Goal: Task Accomplishment & Management: Manage account settings

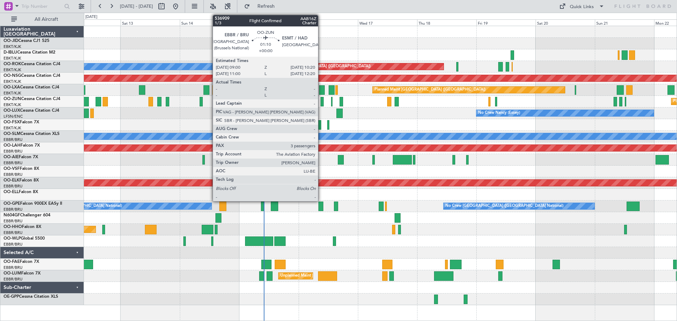
click at [321, 102] on div at bounding box center [323, 102] width 4 height 10
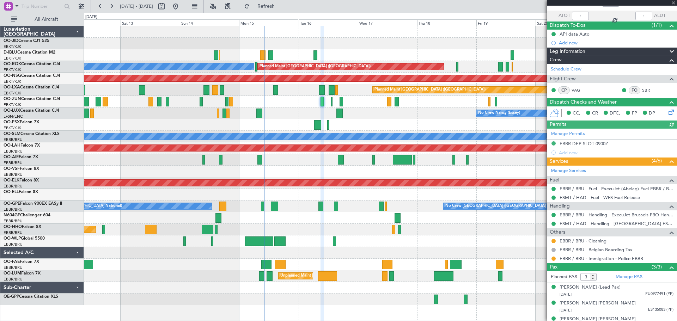
scroll to position [57, 0]
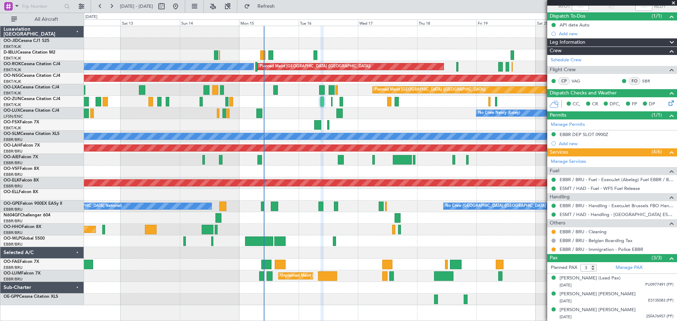
click at [199, 165] on div "Planned Maint [GEOGRAPHIC_DATA] ([GEOGRAPHIC_DATA])" at bounding box center [380, 160] width 593 height 12
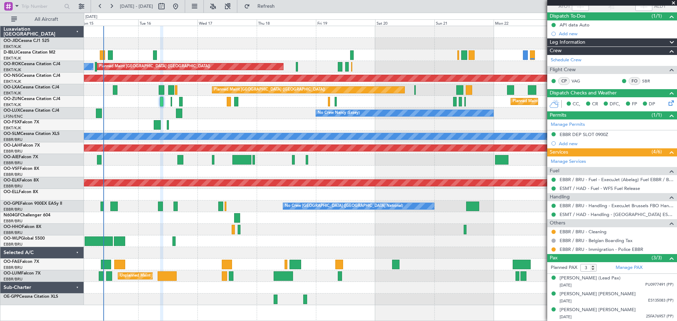
click at [226, 129] on div at bounding box center [380, 125] width 593 height 12
click at [79, 3] on button at bounding box center [81, 6] width 11 height 11
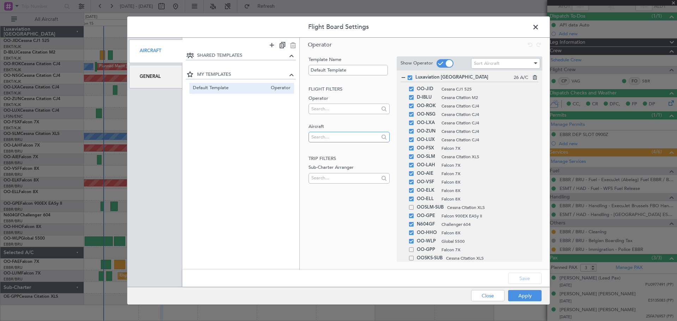
click at [343, 139] on input "text" at bounding box center [344, 137] width 67 height 11
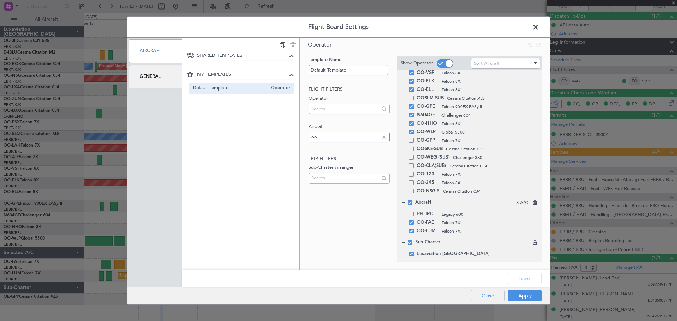
type input "oo"
click at [477, 293] on button "Close" at bounding box center [488, 295] width 34 height 11
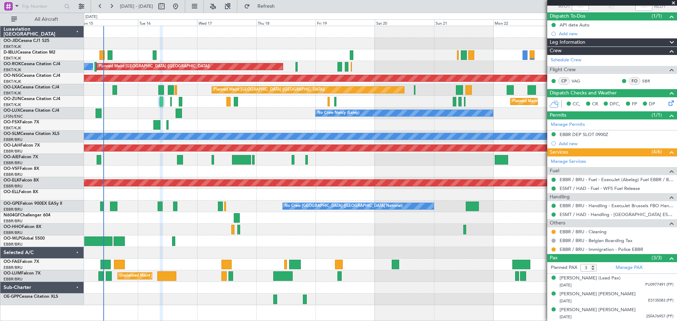
click at [321, 226] on div "A/C Unavailable [GEOGRAPHIC_DATA] ([GEOGRAPHIC_DATA] National) A/C Unavailable …" at bounding box center [380, 165] width 593 height 279
click at [155, 264] on div at bounding box center [380, 265] width 593 height 12
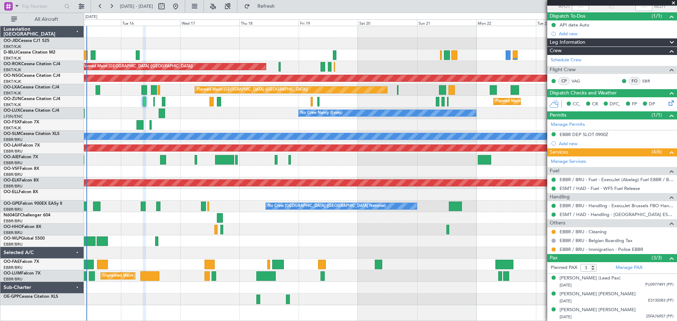
click at [242, 124] on div at bounding box center [380, 125] width 593 height 12
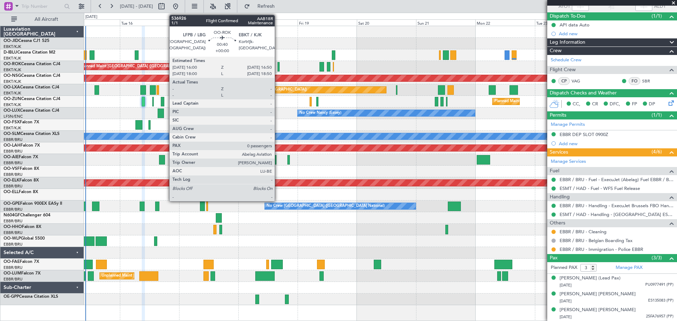
click at [278, 63] on div at bounding box center [279, 67] width 2 height 10
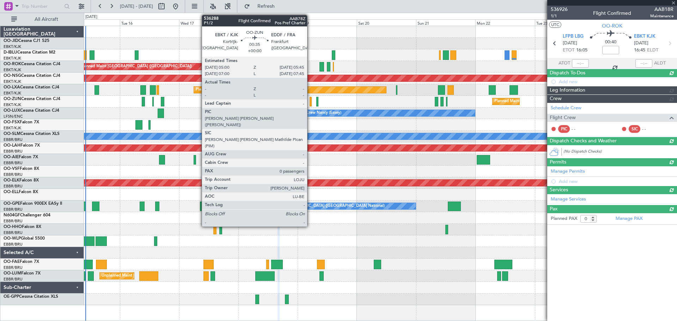
scroll to position [0, 0]
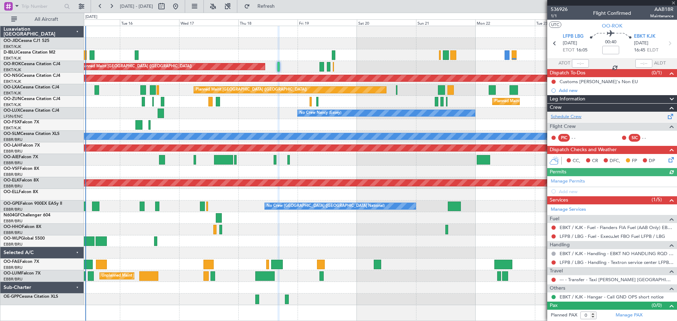
click at [583, 117] on div "Schedule Crew" at bounding box center [612, 117] width 130 height 11
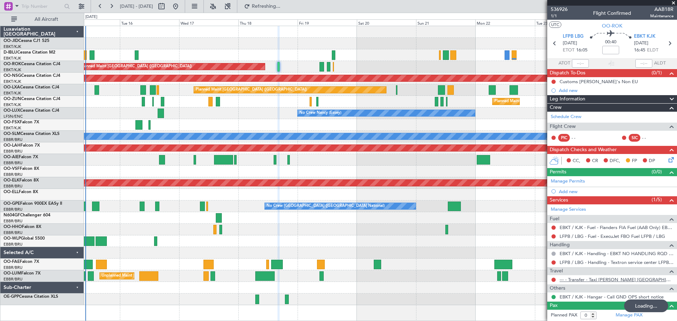
click at [599, 279] on link "--- - Transfer - Taxi [PERSON_NAME] [GEOGRAPHIC_DATA]" at bounding box center [617, 280] width 114 height 6
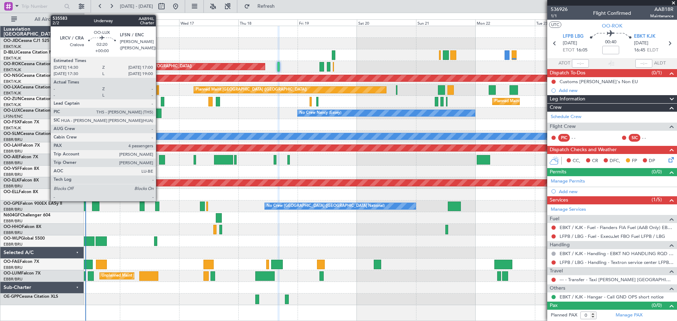
click at [159, 116] on div at bounding box center [158, 114] width 6 height 10
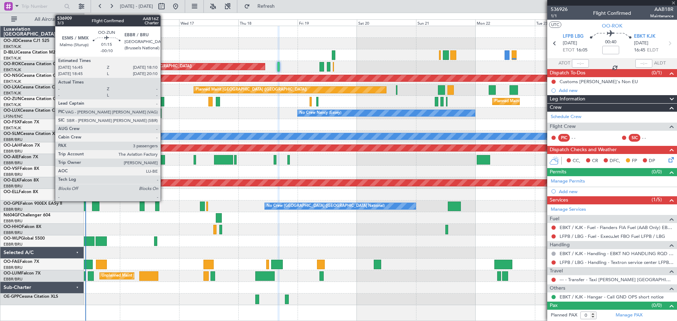
type input "4"
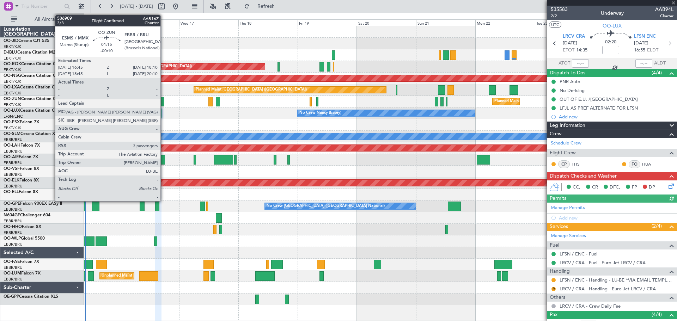
click at [164, 105] on div at bounding box center [163, 102] width 4 height 10
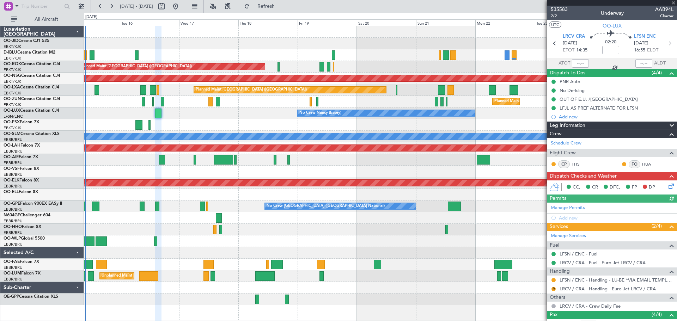
type input "-00:10"
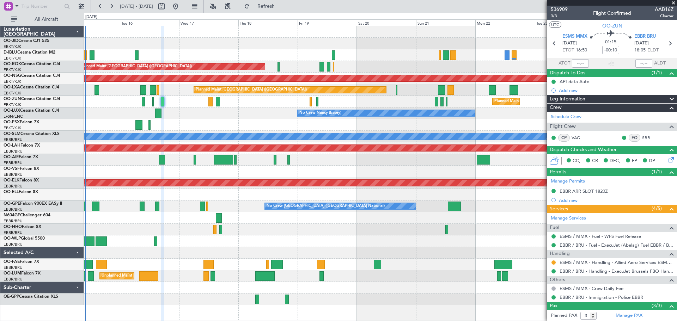
click at [253, 229] on div at bounding box center [380, 230] width 593 height 12
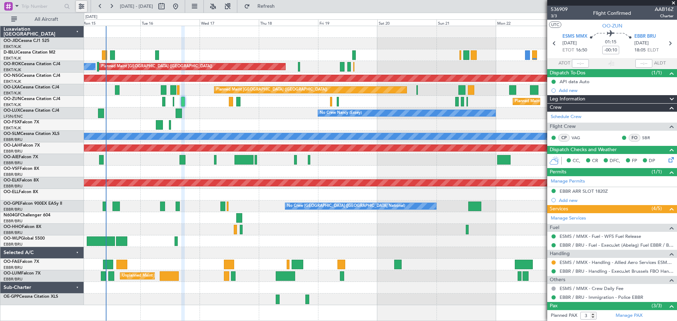
click at [83, 4] on button at bounding box center [81, 6] width 11 height 11
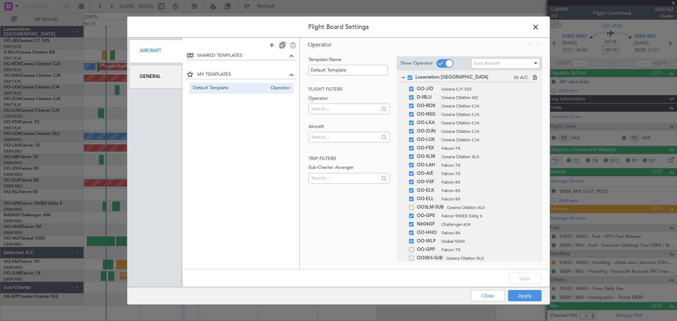
click at [539, 27] on span at bounding box center [539, 29] width 0 height 14
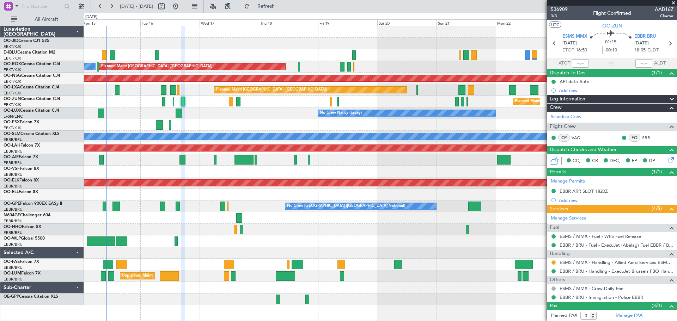
click at [614, 28] on span "OO-ZUN" at bounding box center [612, 25] width 20 height 7
click at [85, 5] on button at bounding box center [81, 6] width 11 height 11
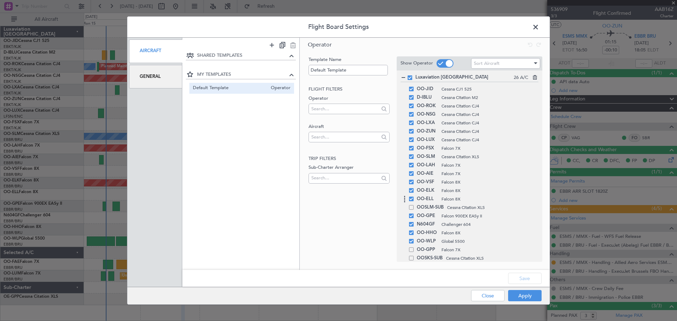
click at [411, 199] on span at bounding box center [411, 199] width 5 height 5
click at [414, 197] on input "checkbox" at bounding box center [414, 197] width 0 height 0
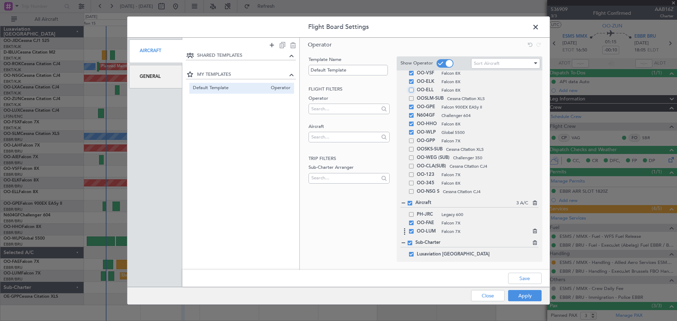
scroll to position [109, 0]
click at [531, 296] on button "Apply" at bounding box center [525, 295] width 34 height 11
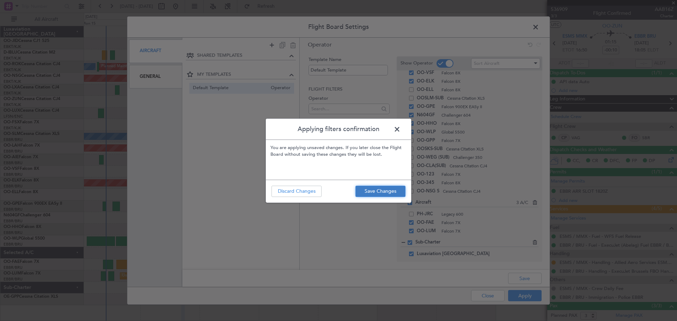
click at [397, 188] on button "Save Changes" at bounding box center [381, 191] width 50 height 11
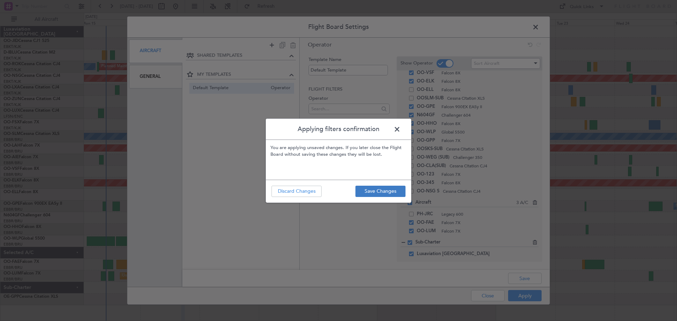
type input "0"
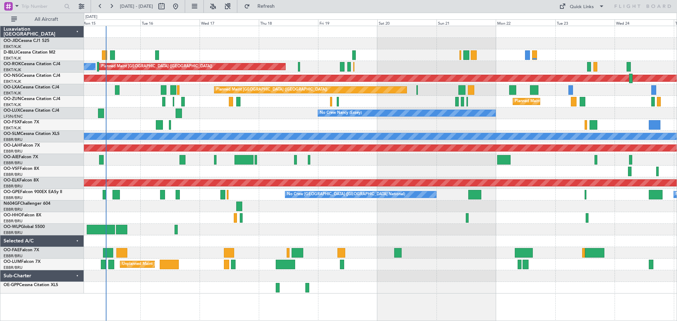
click at [147, 206] on div at bounding box center [380, 207] width 593 height 12
